Goal: Task Accomplishment & Management: Manage account settings

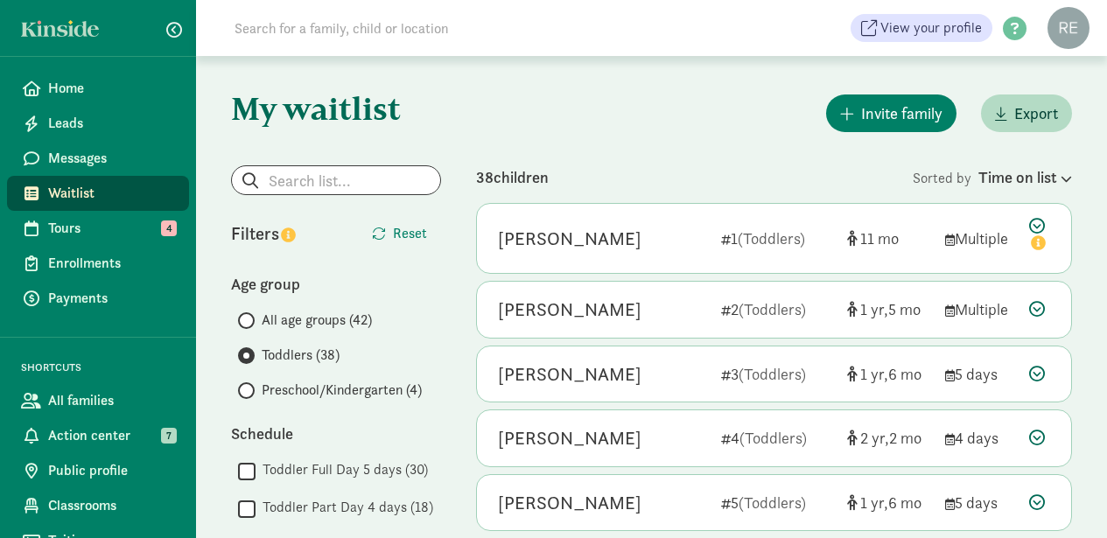
scroll to position [588, 0]
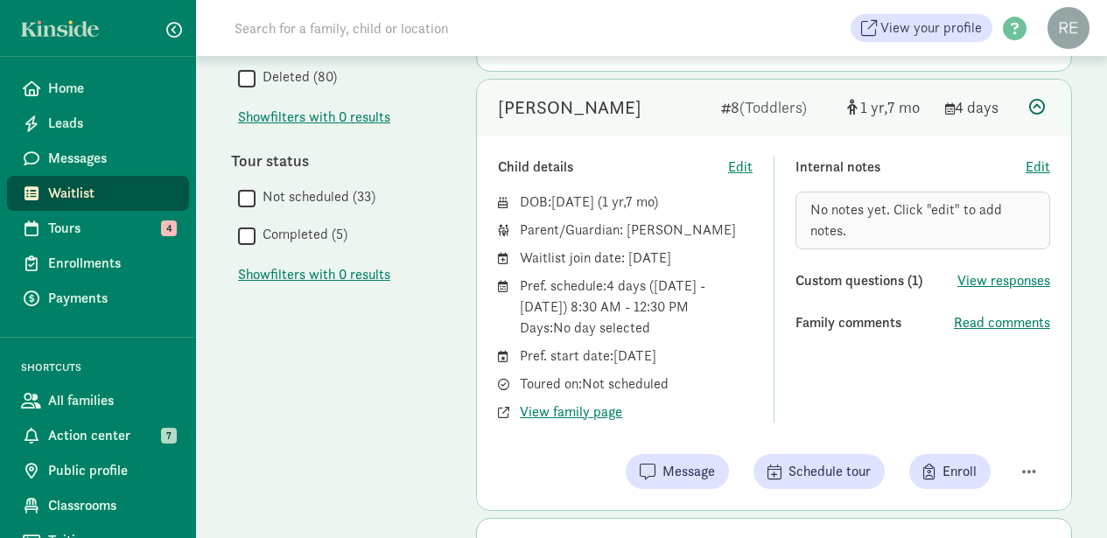
click at [89, 199] on span "Waitlist" at bounding box center [111, 193] width 127 height 21
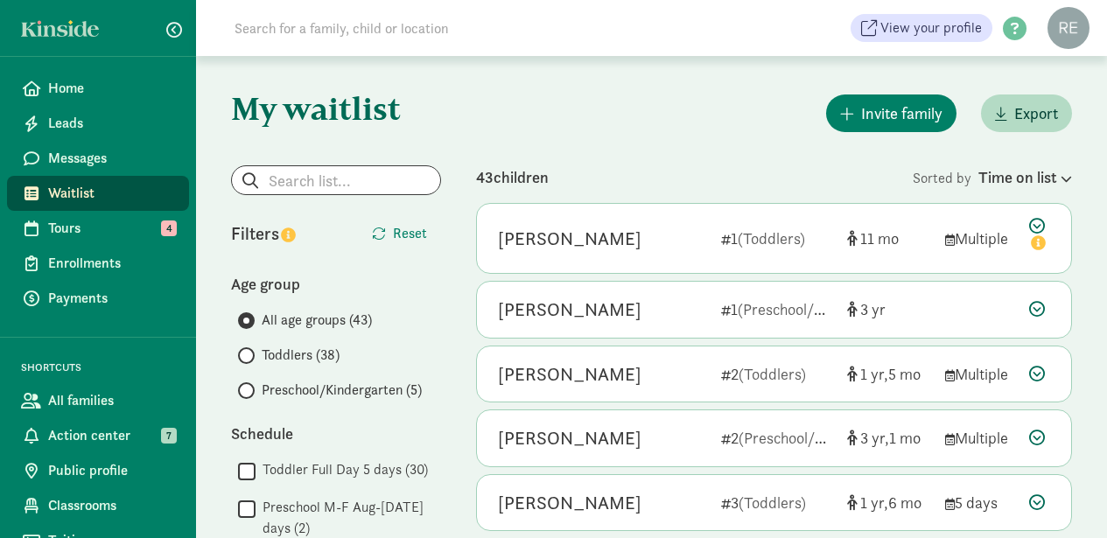
click at [249, 353] on span at bounding box center [246, 355] width 17 height 17
click at [249, 353] on input "Toddlers (38)" at bounding box center [243, 355] width 11 height 11
click at [246, 387] on input "Preschool/Kindergarten (5)" at bounding box center [243, 390] width 11 height 11
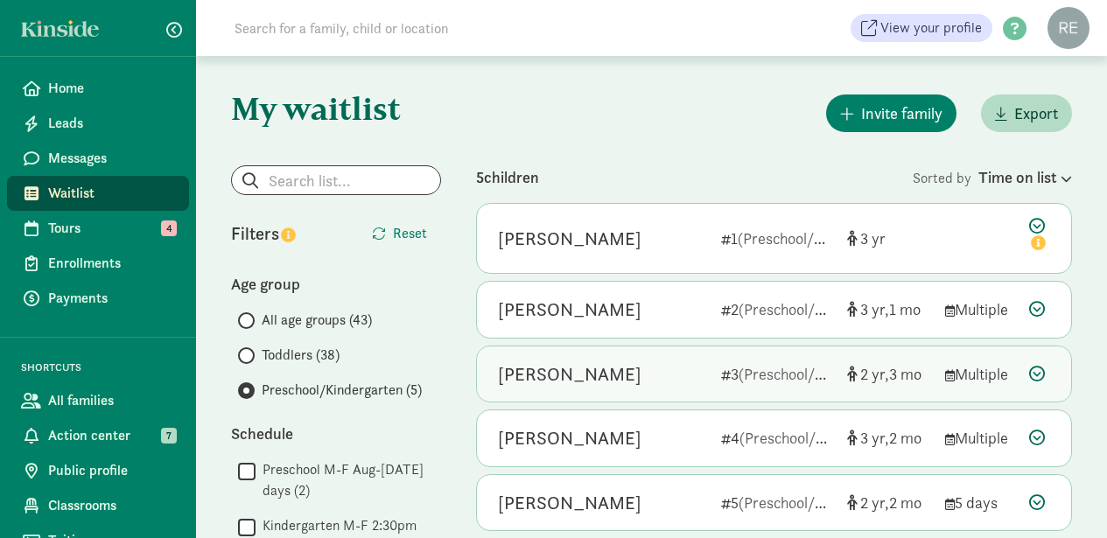
click at [656, 381] on div "[PERSON_NAME]" at bounding box center [602, 374] width 209 height 28
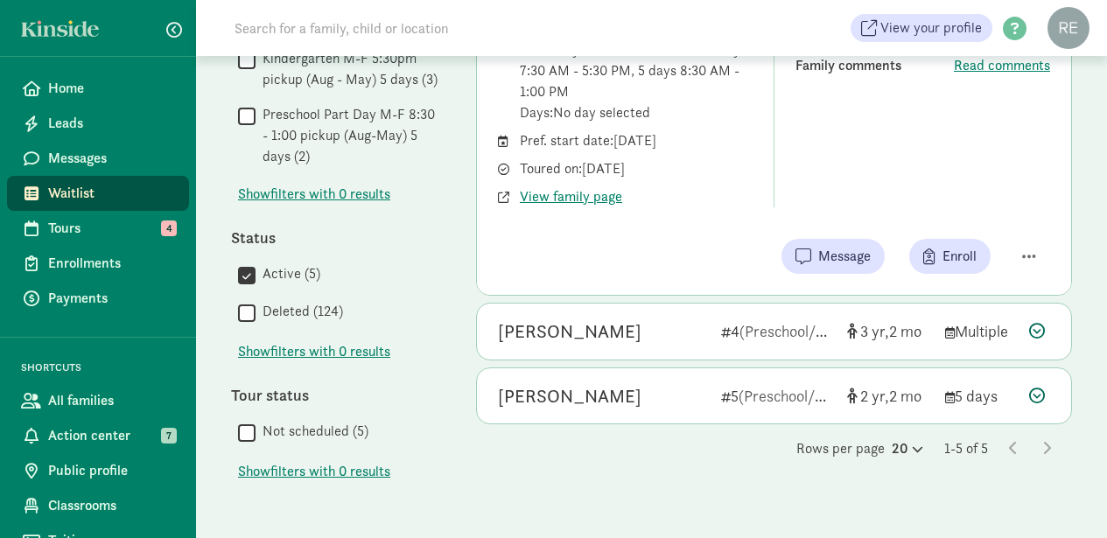
scroll to position [523, 0]
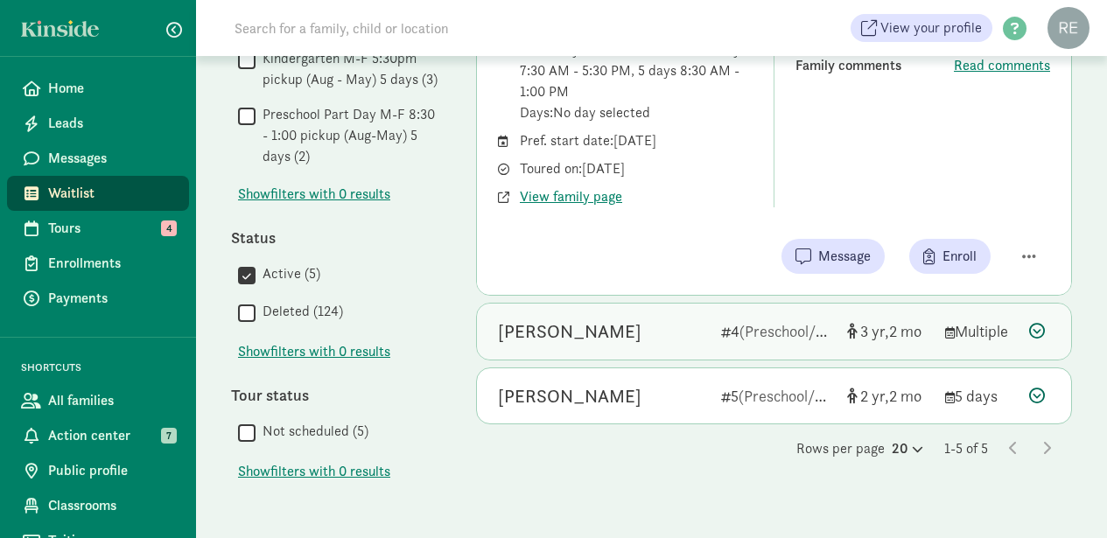
click at [576, 339] on div "[PERSON_NAME]" at bounding box center [569, 332] width 143 height 28
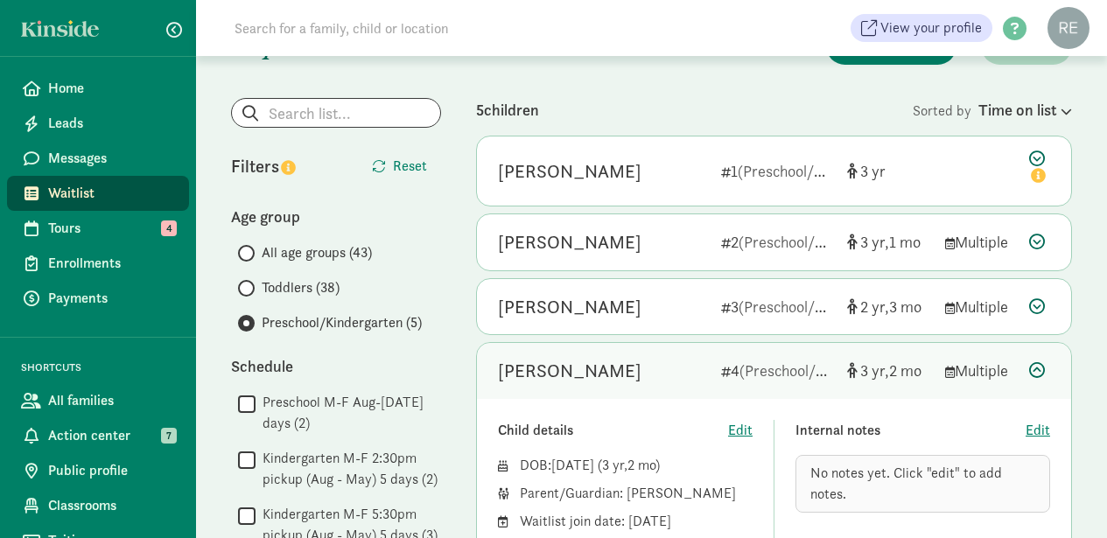
scroll to position [68, 0]
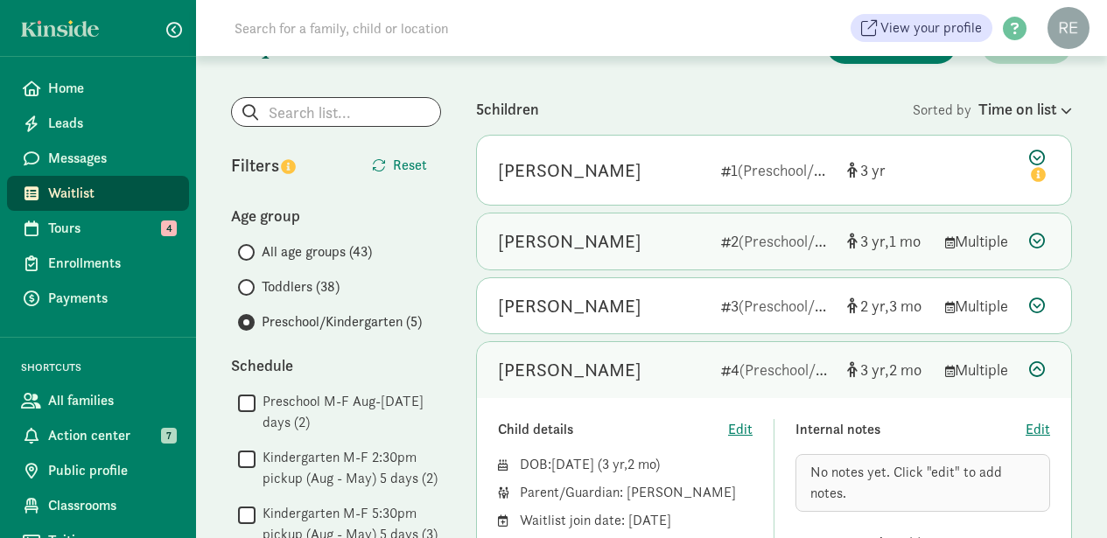
click at [1039, 235] on icon at bounding box center [1037, 241] width 16 height 16
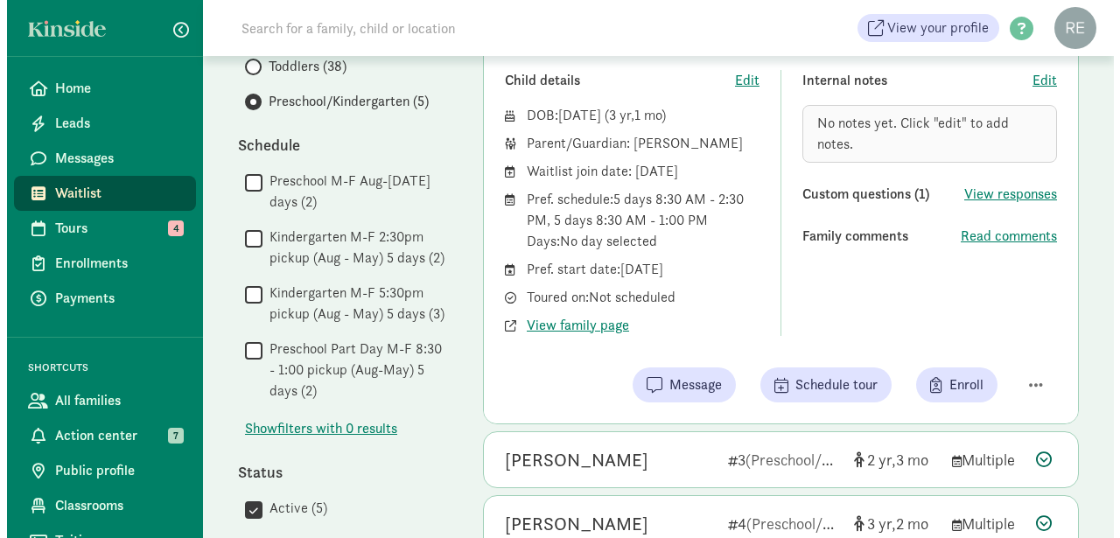
scroll to position [291, 0]
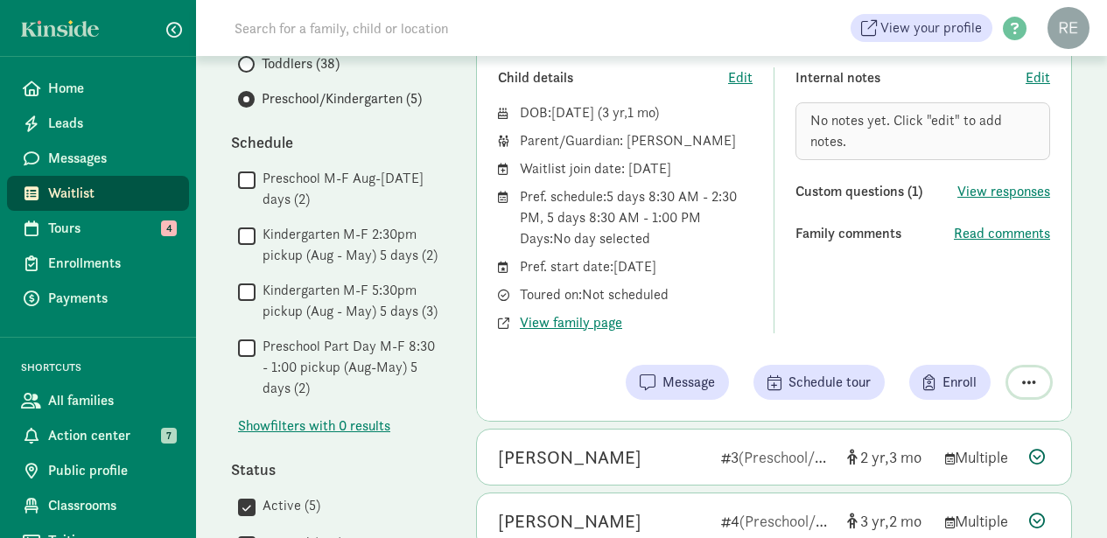
click at [1026, 378] on span "button" at bounding box center [1029, 382] width 14 height 16
click at [985, 339] on div "Remove from list" at bounding box center [967, 337] width 136 height 21
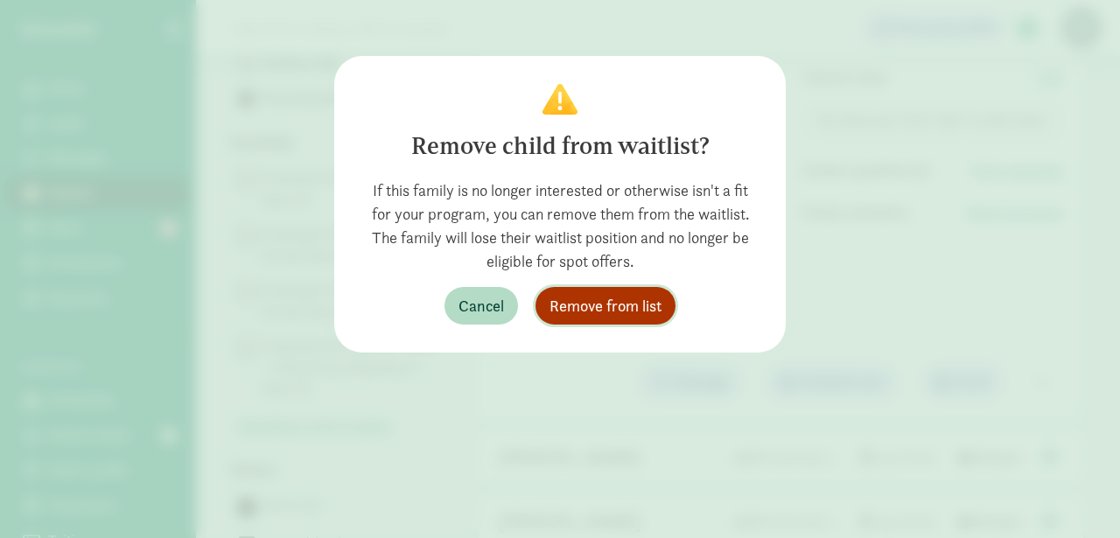
click at [609, 309] on span "Remove from list" at bounding box center [605, 306] width 112 height 24
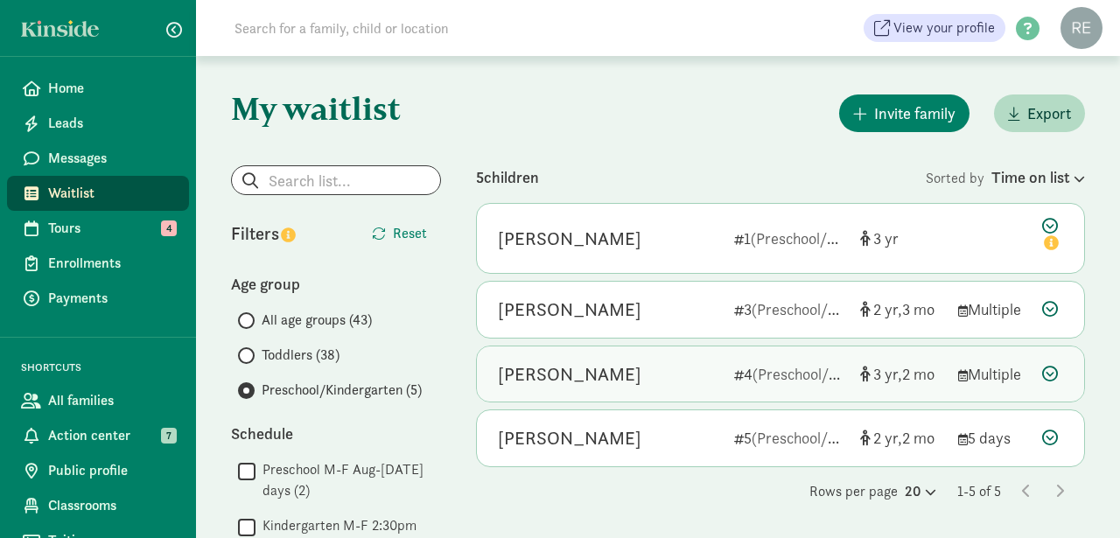
scroll to position [0, 0]
click at [662, 380] on div "[PERSON_NAME]" at bounding box center [609, 374] width 222 height 28
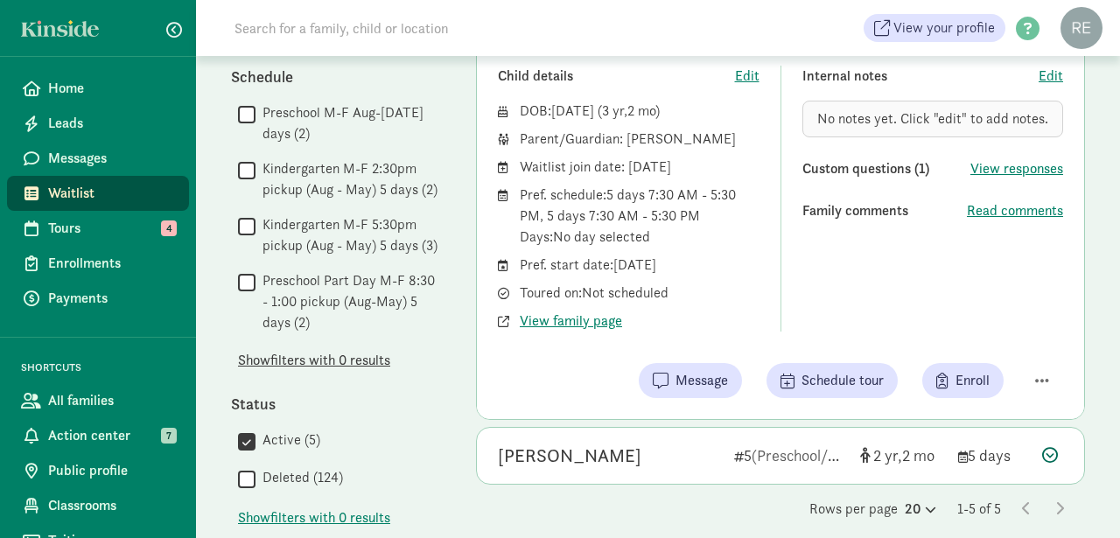
scroll to position [332, 0]
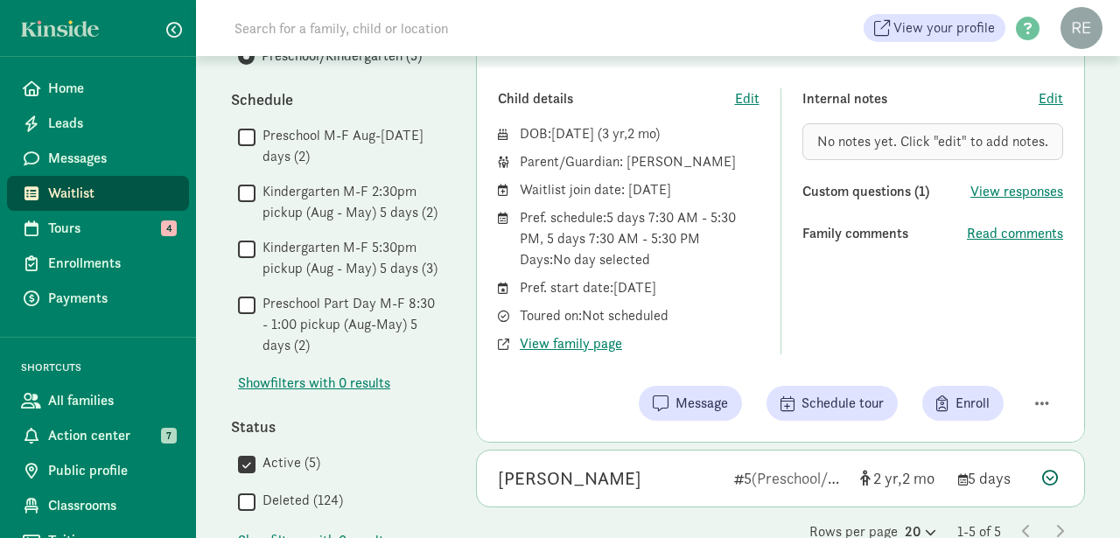
scroll to position [342, 0]
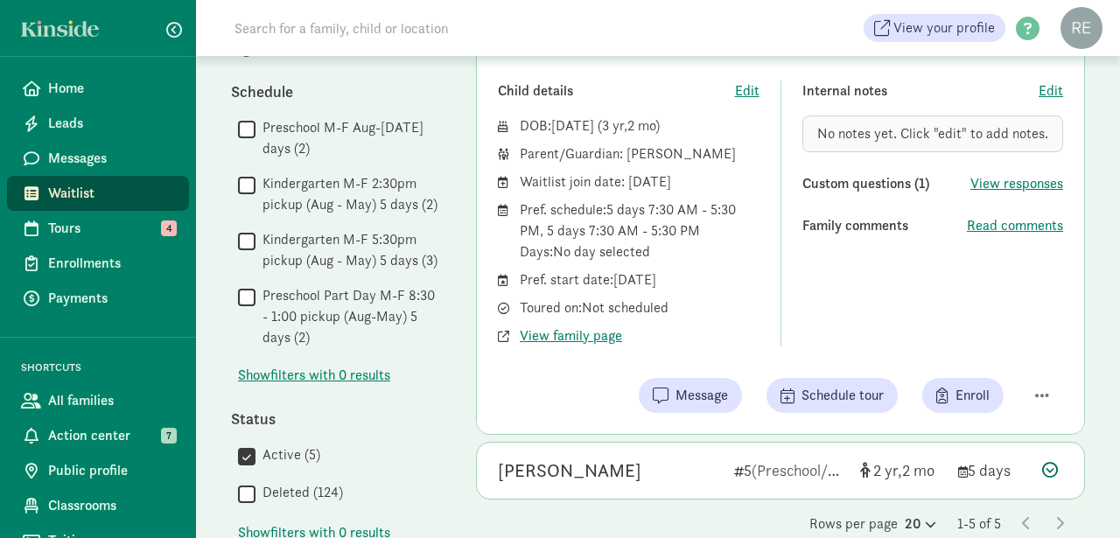
click at [418, 418] on div "Status" at bounding box center [336, 419] width 210 height 24
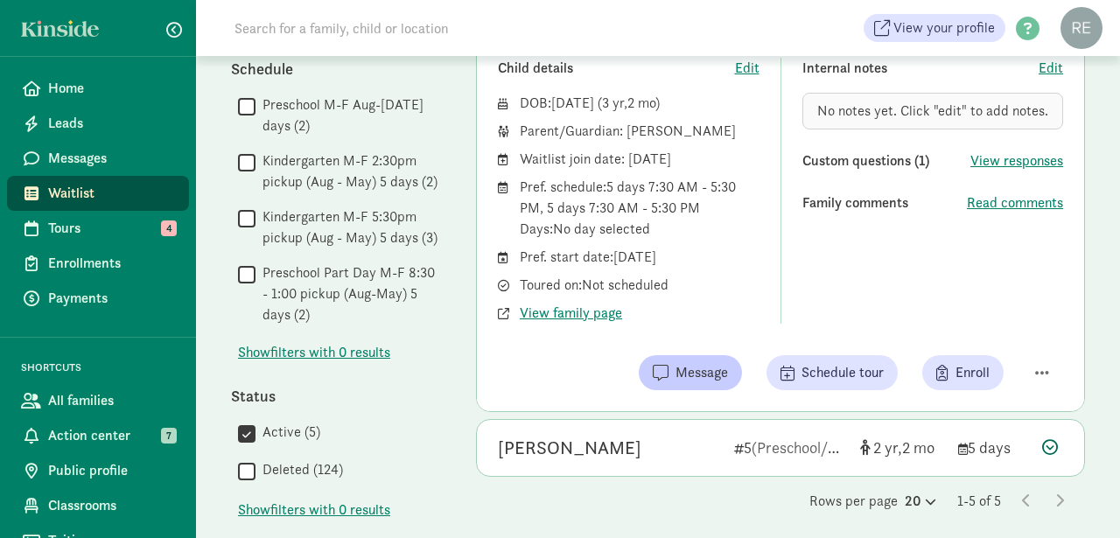
scroll to position [389, 0]
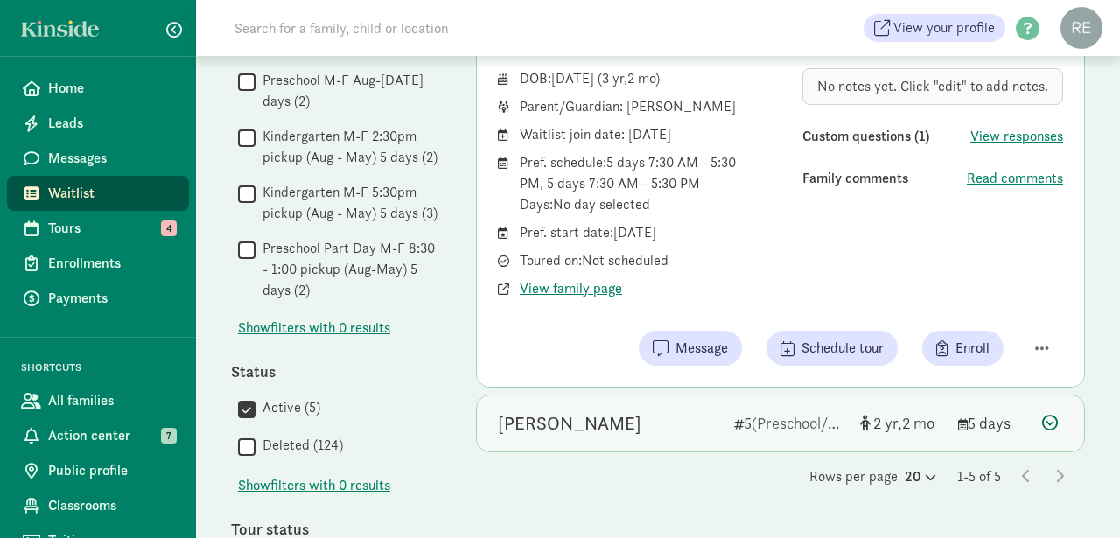
click at [605, 417] on div "[PERSON_NAME]" at bounding box center [609, 423] width 222 height 28
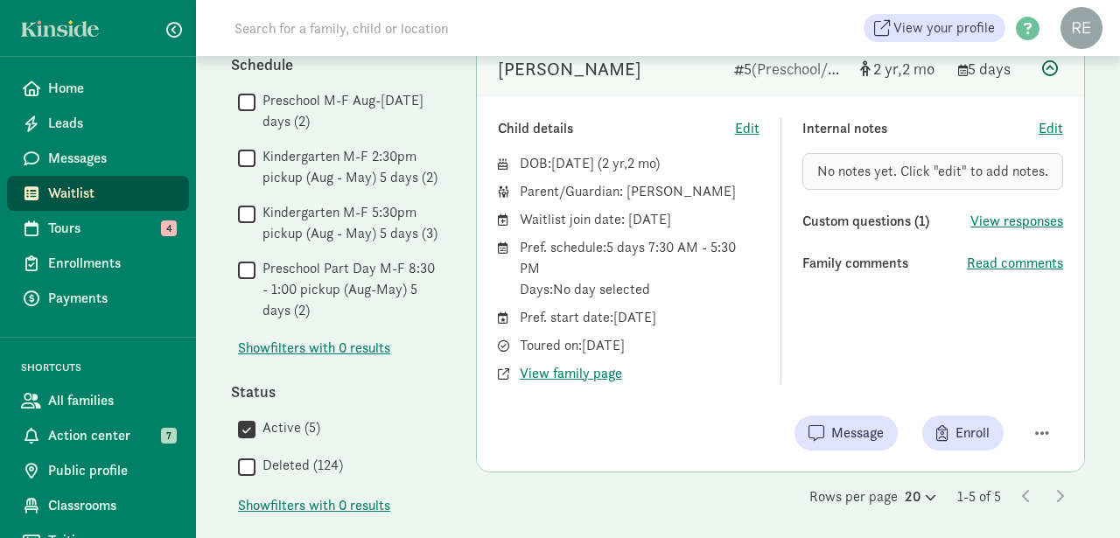
scroll to position [380, 0]
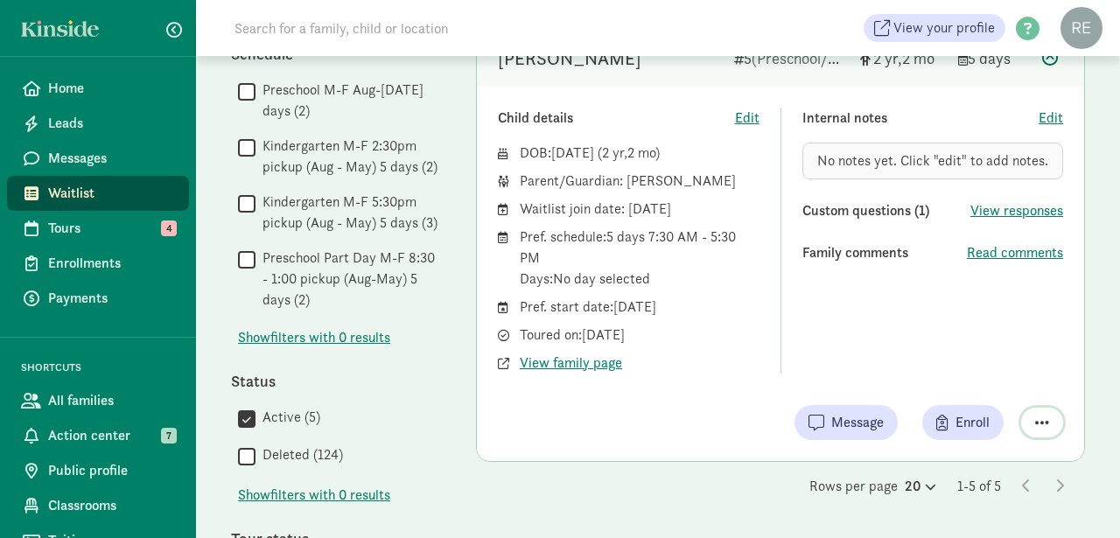
click at [1044, 417] on span "button" at bounding box center [1042, 423] width 14 height 16
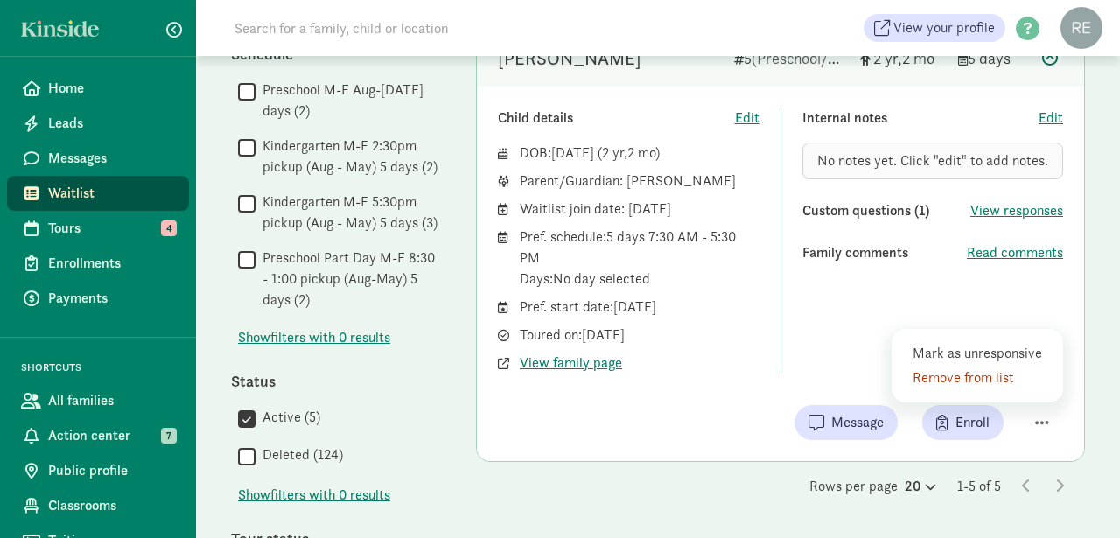
click at [713, 395] on div "Child details Edit DOB: [DATE] ( 2 2 ) Parent/Guardian: [PERSON_NAME] Waitlist …" at bounding box center [780, 274] width 607 height 374
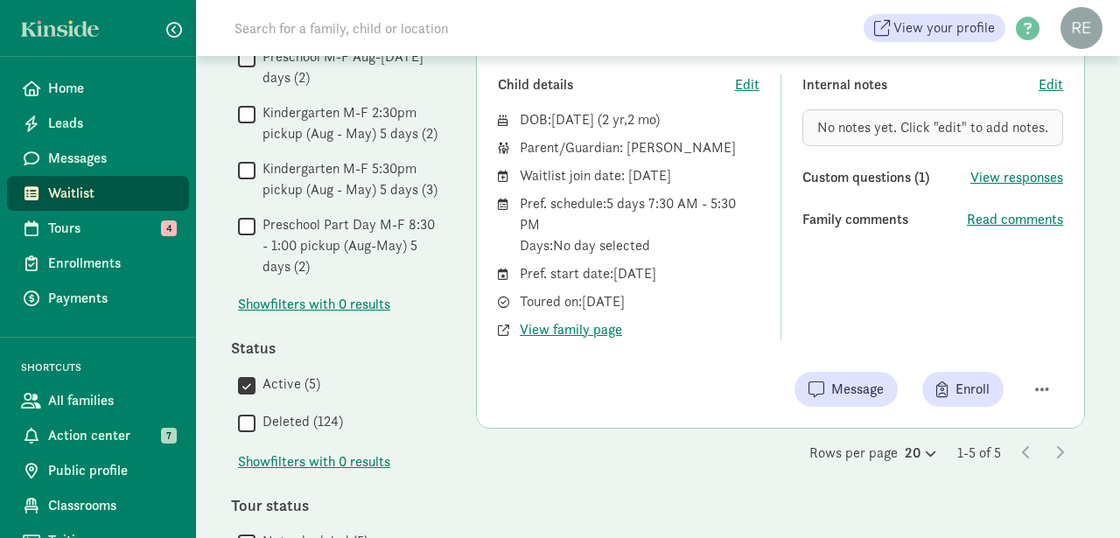
scroll to position [413, 0]
click at [579, 331] on span "View family page" at bounding box center [571, 329] width 102 height 21
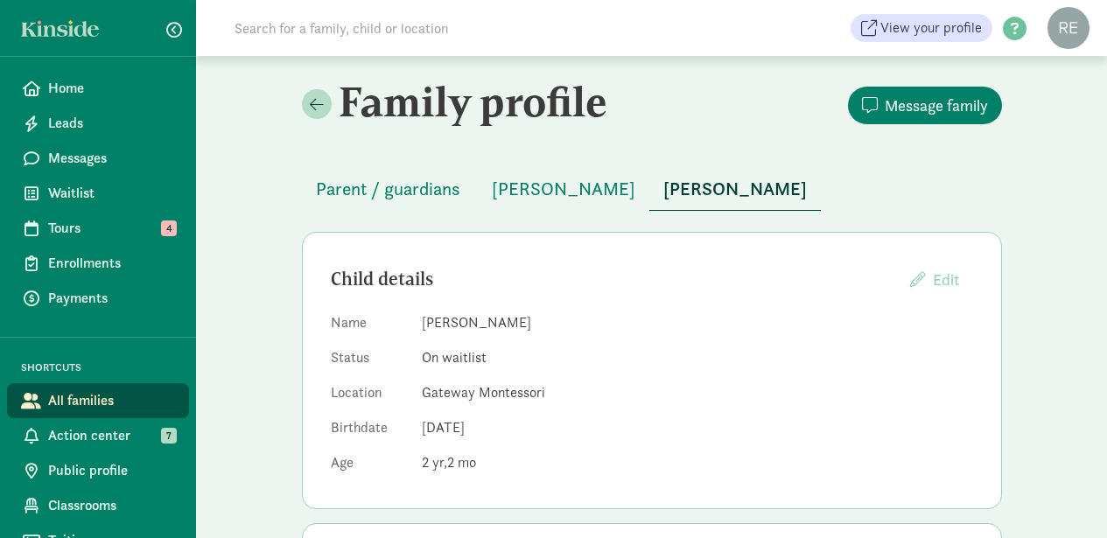
click at [575, 331] on dd "Ellis Miller" at bounding box center [697, 322] width 551 height 21
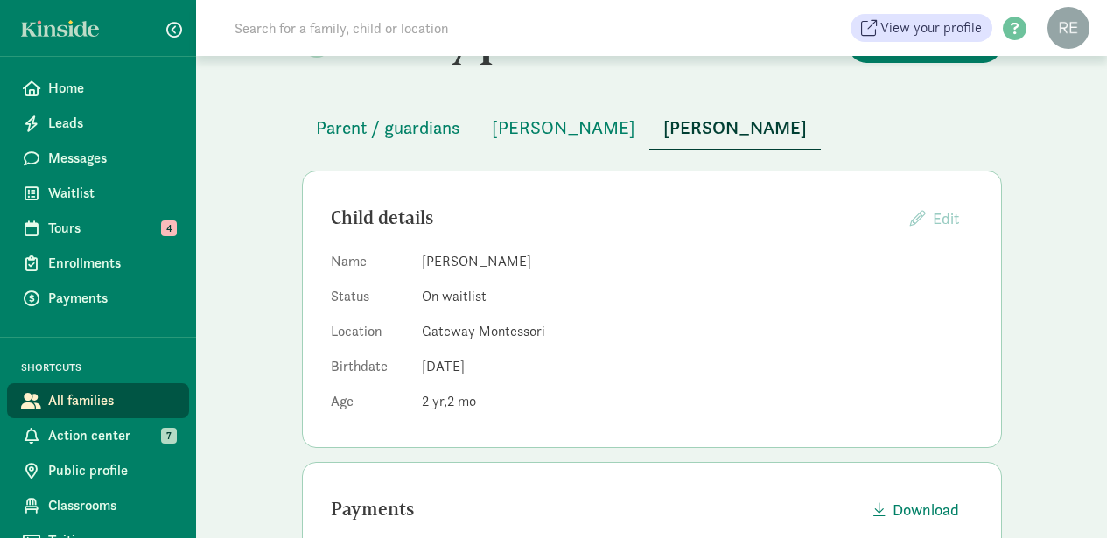
scroll to position [60, 0]
click at [421, 128] on span "Parent / guardians" at bounding box center [388, 129] width 144 height 28
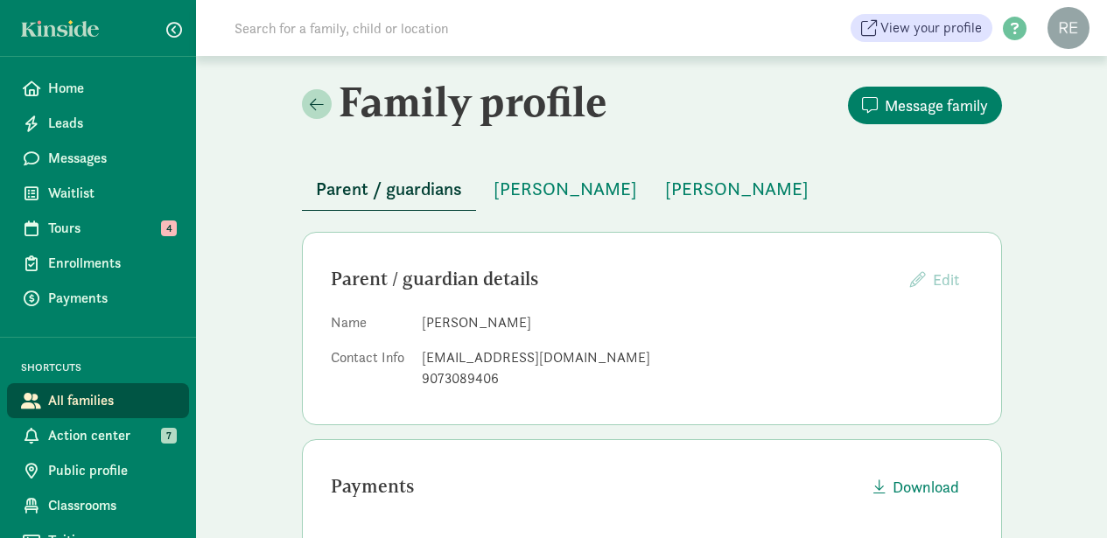
click at [659, 333] on dl "Name Emily Miller Contact Info exclusivelyemily@gmail.com 9073089406" at bounding box center [652, 354] width 642 height 84
click at [325, 105] on link at bounding box center [317, 104] width 30 height 30
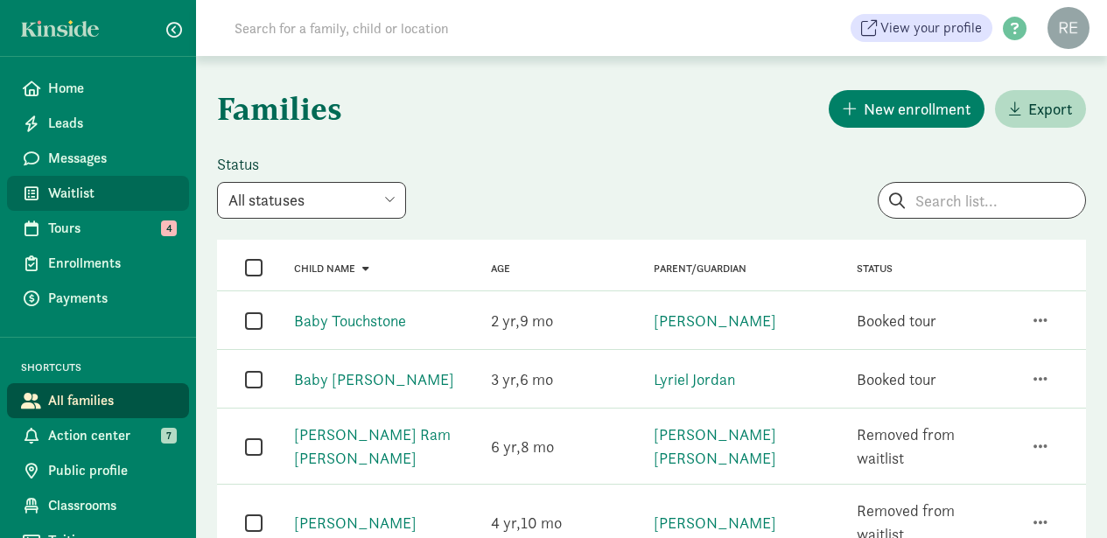
click at [74, 185] on span "Waitlist" at bounding box center [111, 193] width 127 height 21
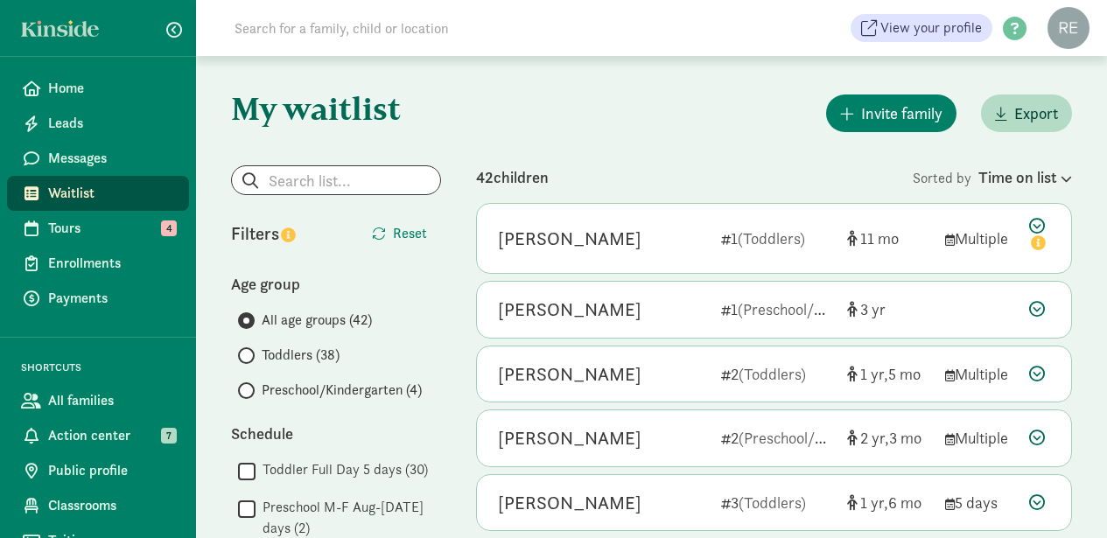
click at [248, 384] on span at bounding box center [246, 390] width 17 height 17
click at [248, 385] on input "Preschool/Kindergarten (4)" at bounding box center [243, 390] width 11 height 11
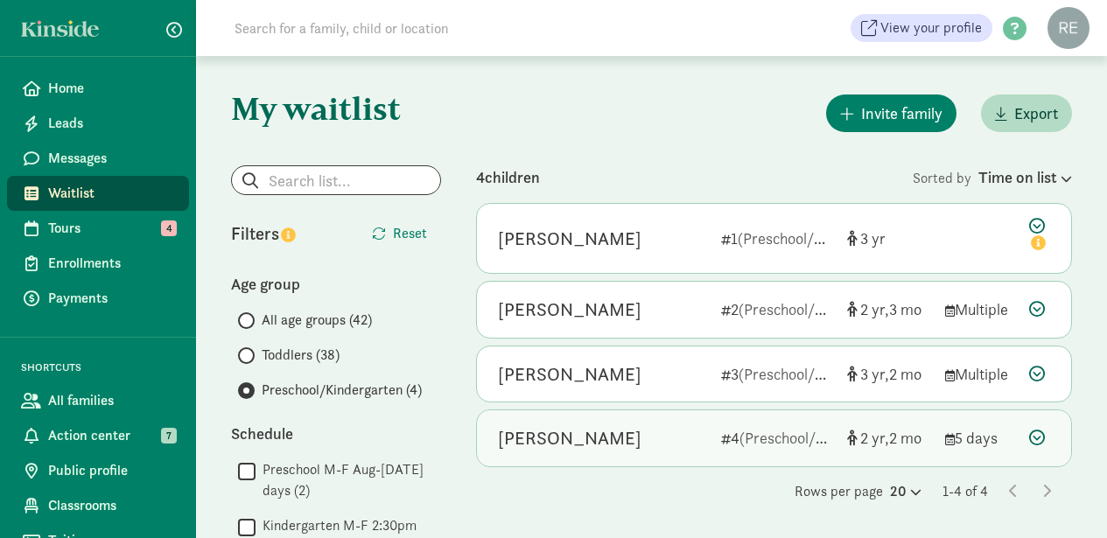
click at [1039, 434] on icon at bounding box center [1037, 438] width 16 height 16
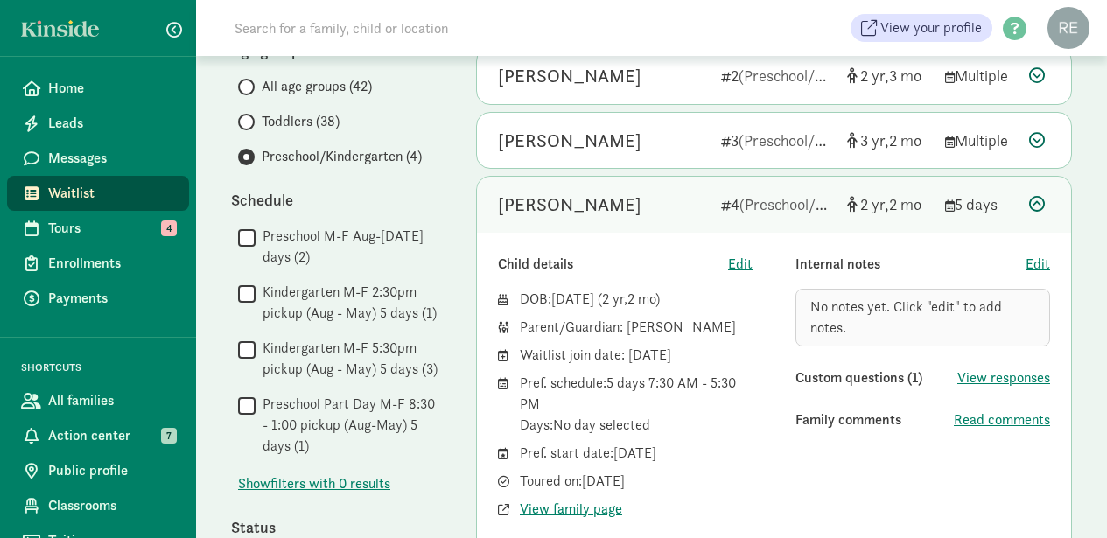
scroll to position [227, 0]
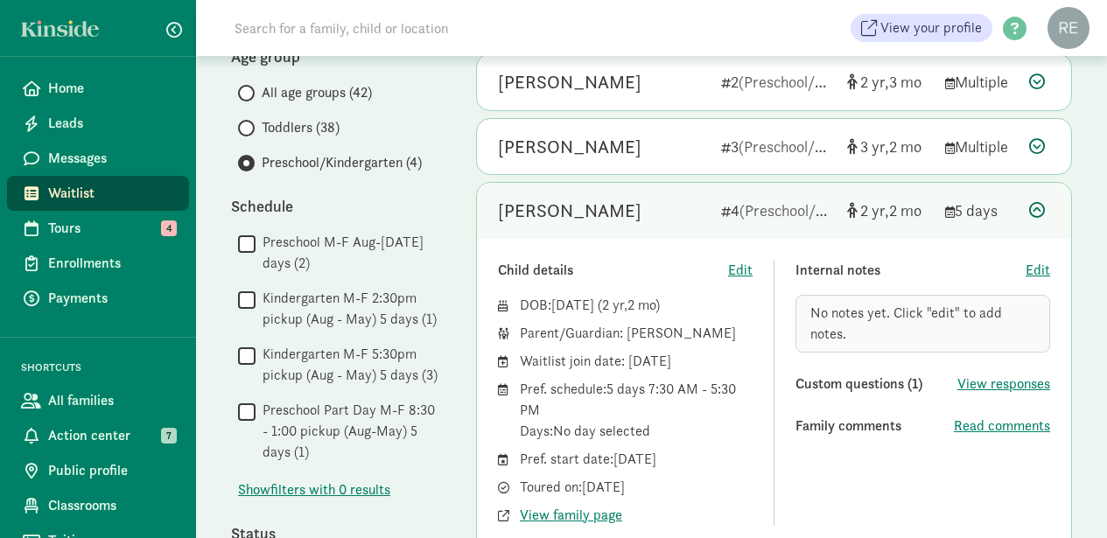
click at [250, 127] on span at bounding box center [246, 128] width 17 height 17
click at [249, 127] on input "Toddlers (38)" at bounding box center [243, 127] width 11 height 11
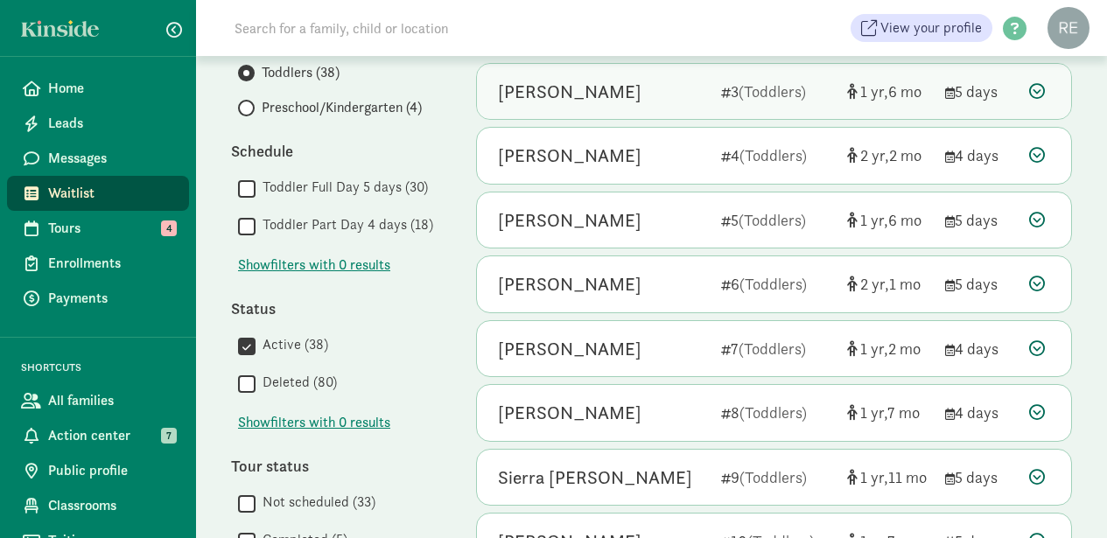
scroll to position [284, 0]
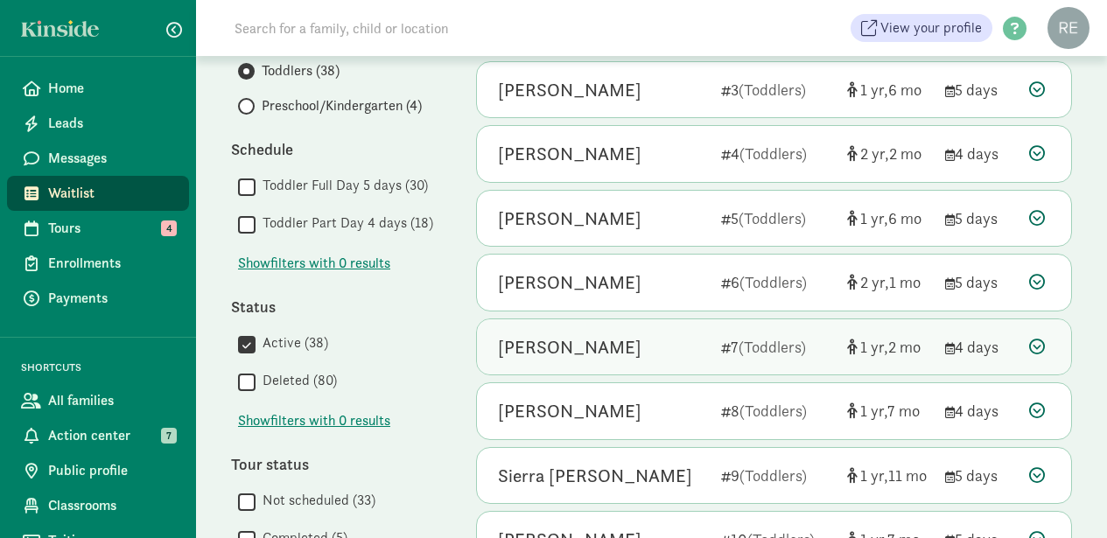
click at [1039, 343] on icon at bounding box center [1037, 347] width 16 height 16
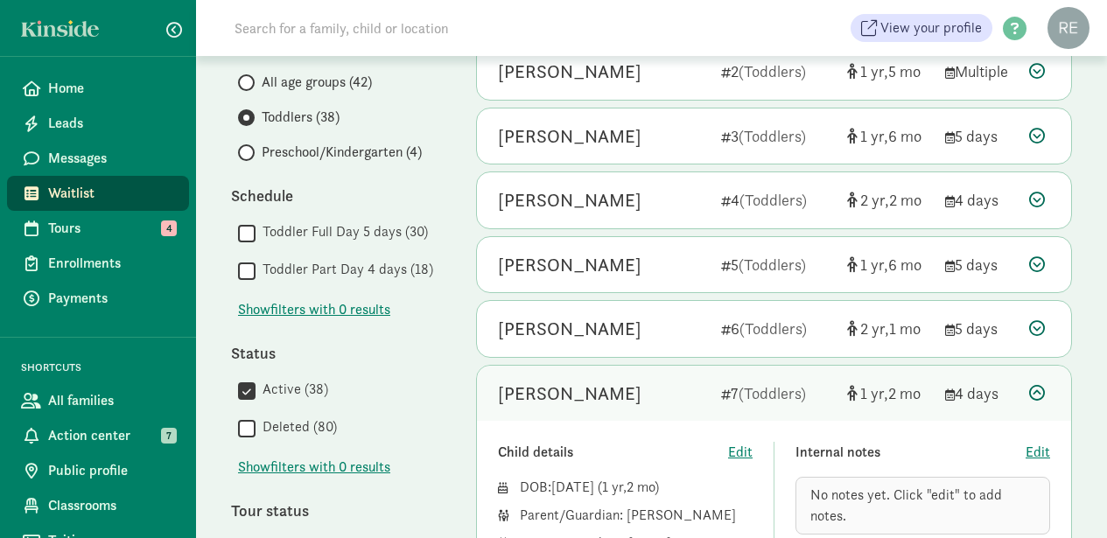
scroll to position [239, 0]
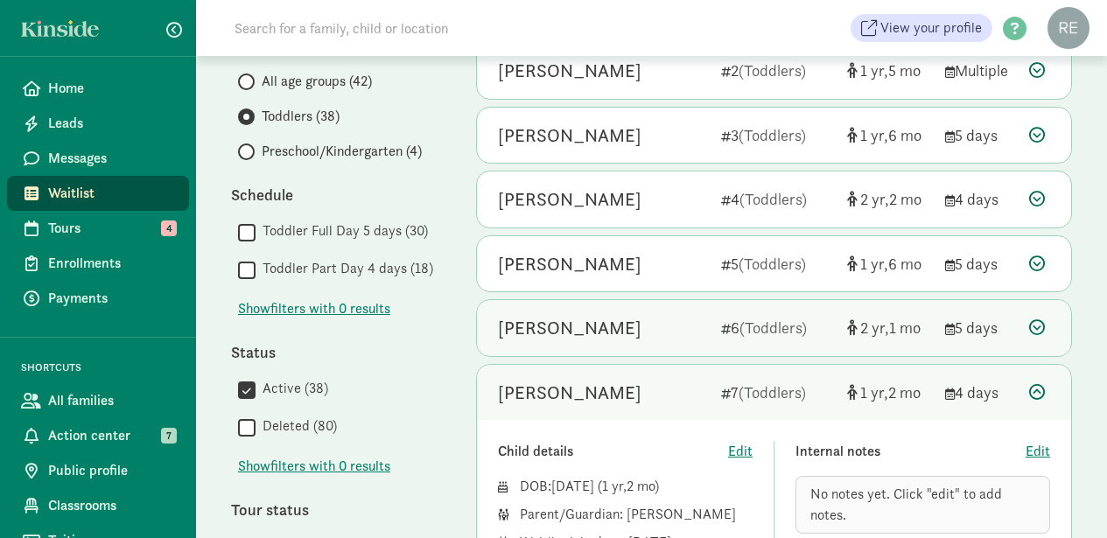
click at [650, 326] on div "[PERSON_NAME]" at bounding box center [602, 328] width 209 height 28
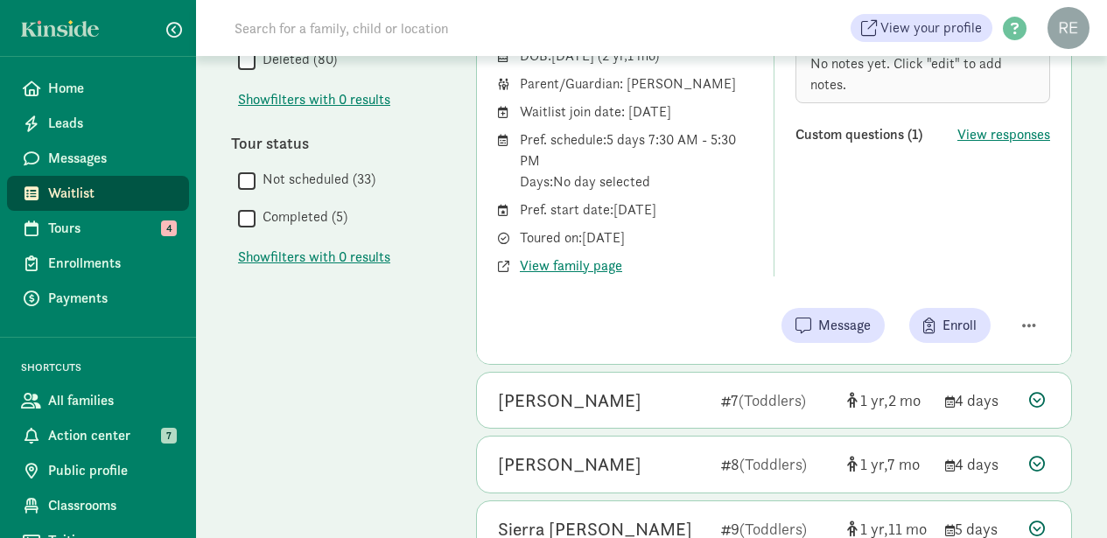
scroll to position [608, 0]
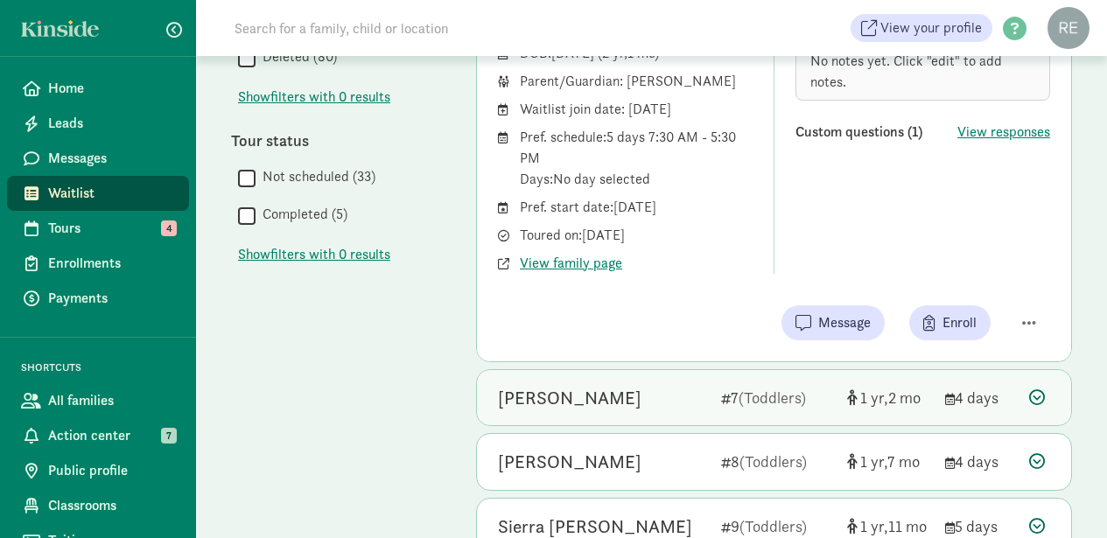
click at [666, 402] on div "[PERSON_NAME]" at bounding box center [602, 398] width 209 height 28
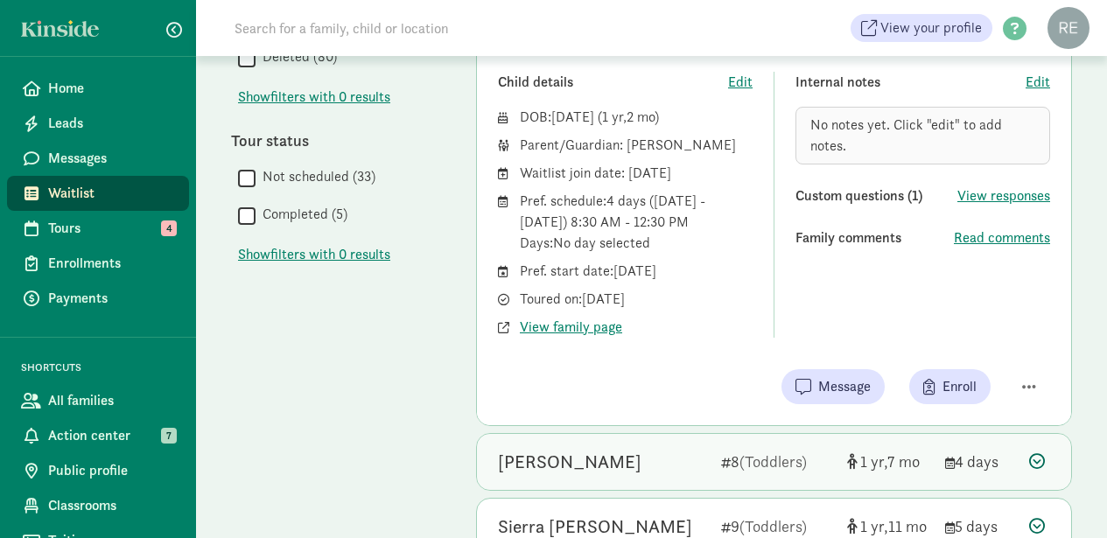
click at [644, 464] on div "[PERSON_NAME]" at bounding box center [602, 462] width 209 height 28
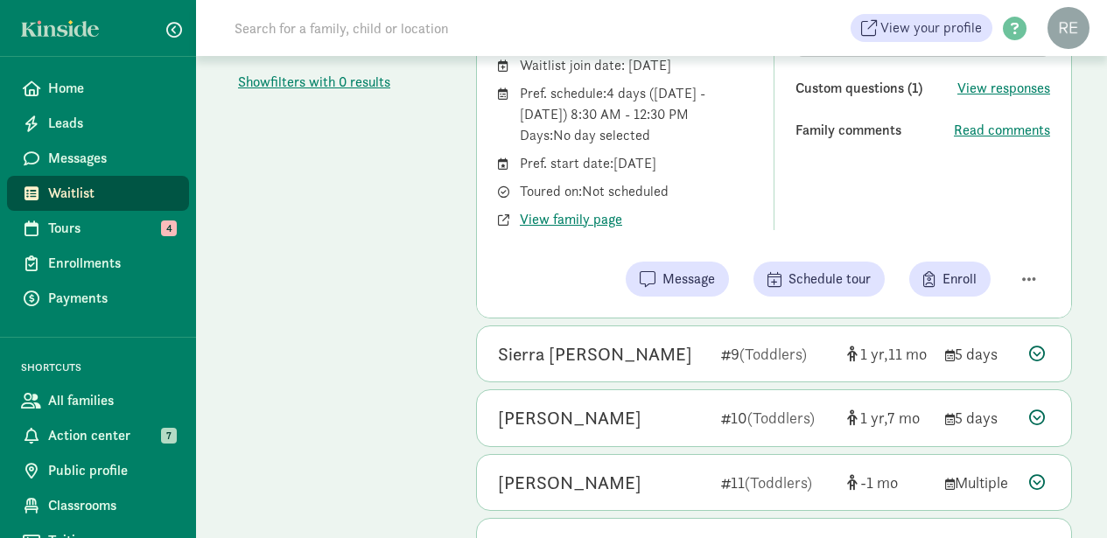
scroll to position [783, 0]
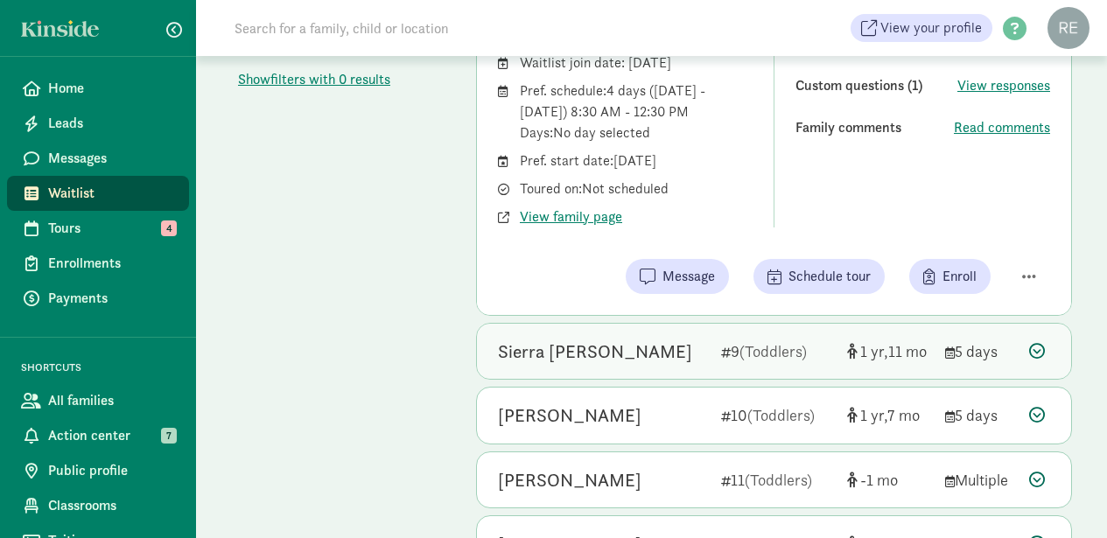
click at [682, 351] on div "Sierra [PERSON_NAME]" at bounding box center [602, 352] width 209 height 28
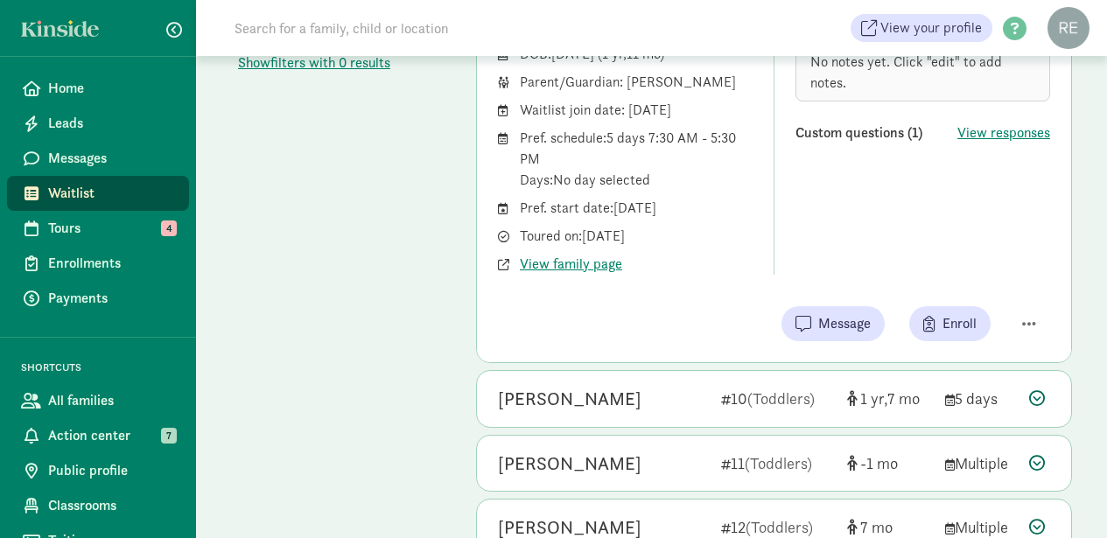
scroll to position [802, 0]
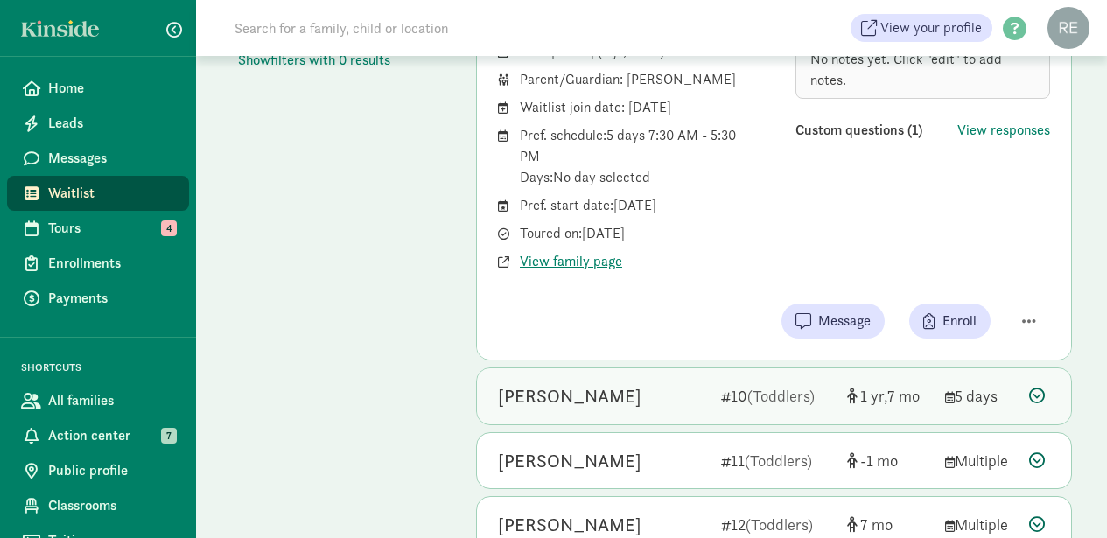
click at [652, 387] on div "[PERSON_NAME]" at bounding box center [602, 396] width 209 height 28
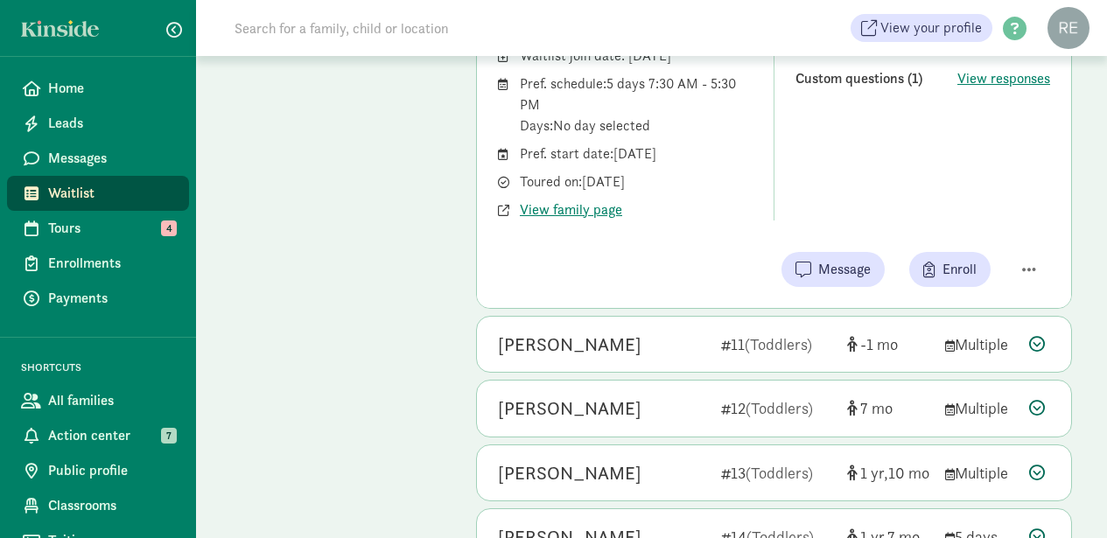
scroll to position [920, 0]
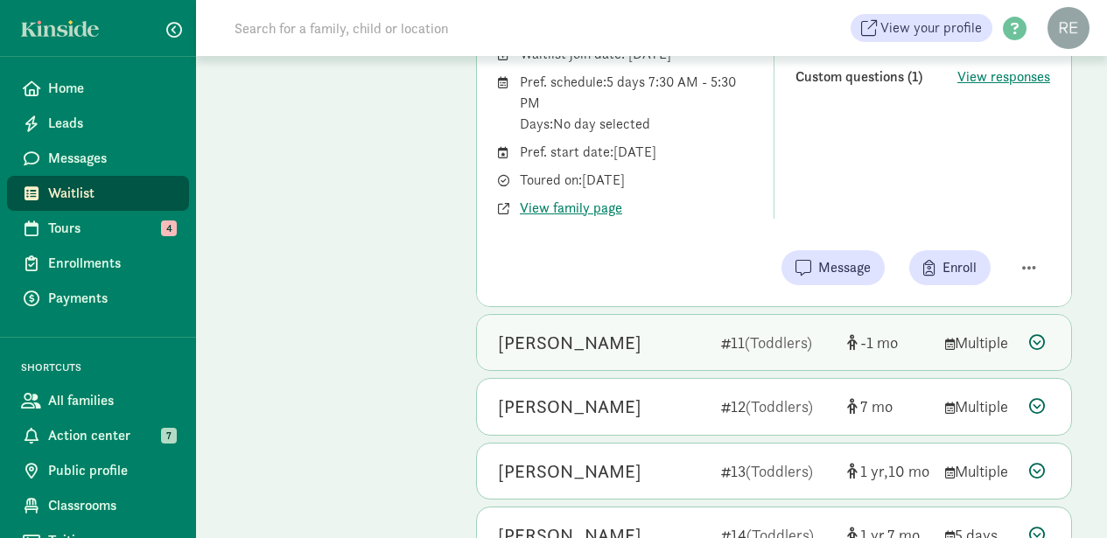
click at [651, 345] on div "[PERSON_NAME]" at bounding box center [602, 343] width 209 height 28
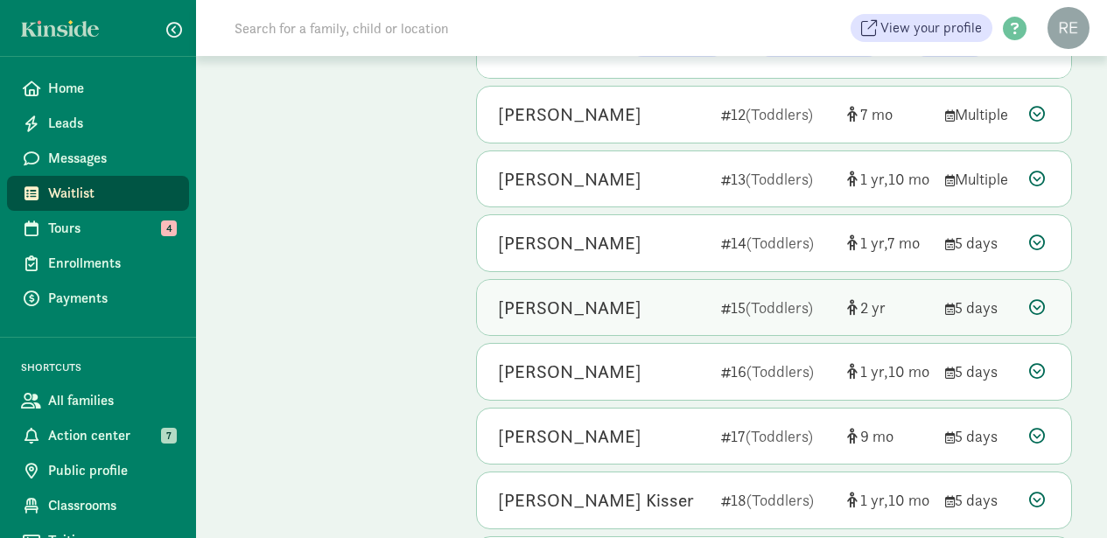
scroll to position [1235, 0]
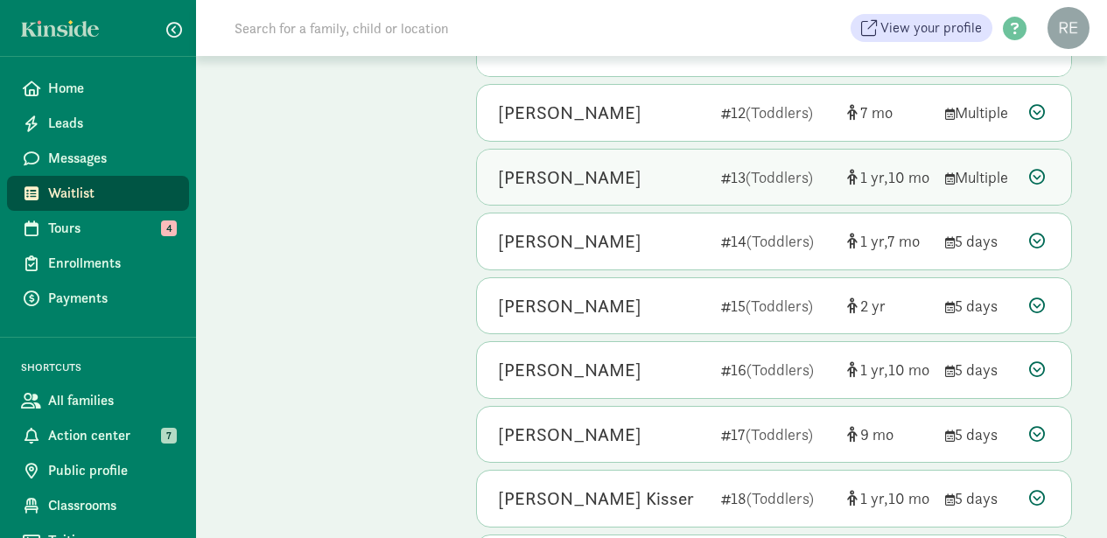
click at [647, 176] on div "[PERSON_NAME]" at bounding box center [602, 178] width 209 height 28
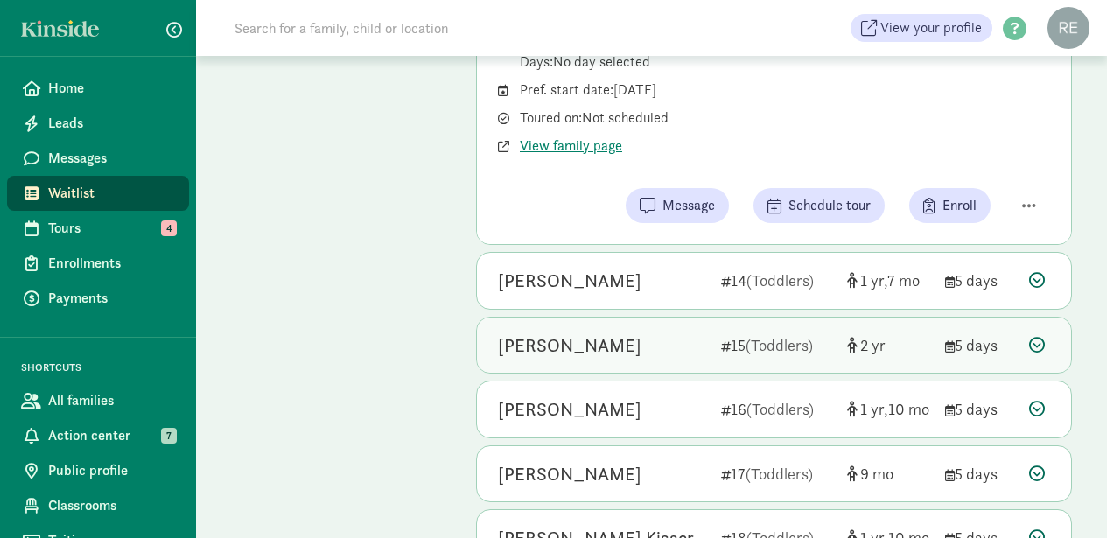
scroll to position [1219, 0]
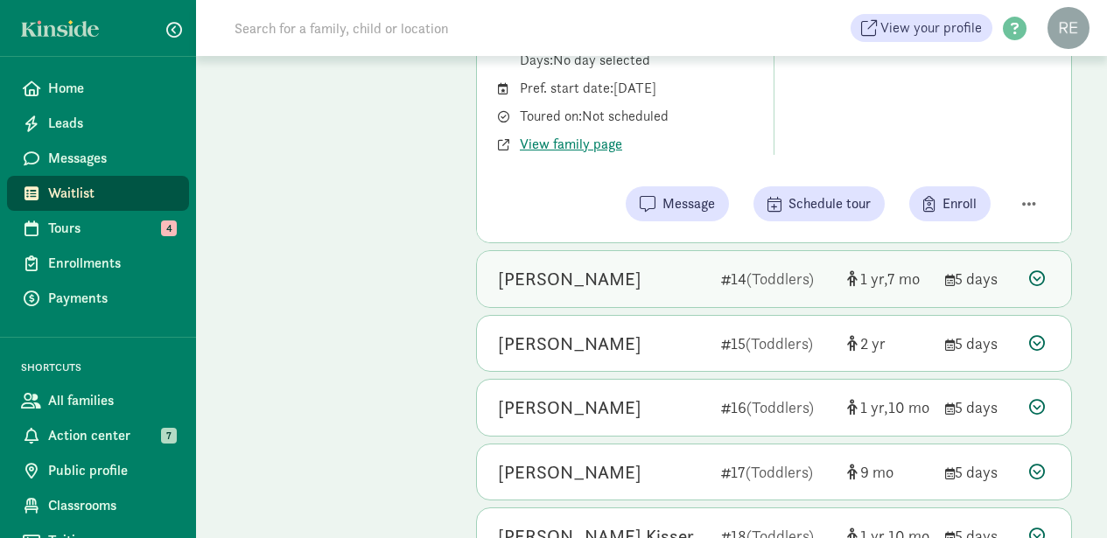
click at [584, 265] on div "[PERSON_NAME]" at bounding box center [602, 279] width 209 height 28
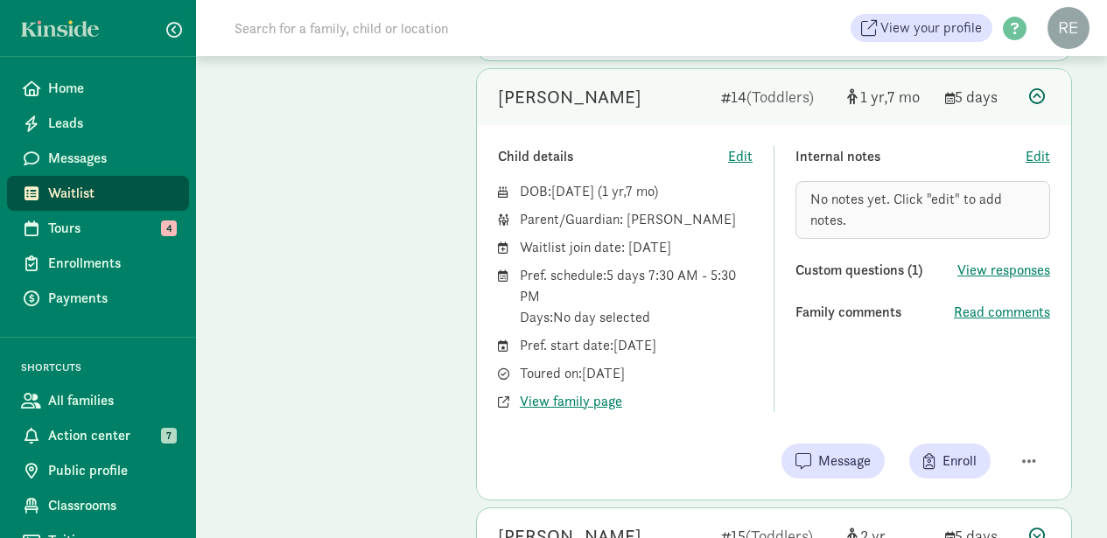
scroll to position [984, 0]
